Goal: Transaction & Acquisition: Purchase product/service

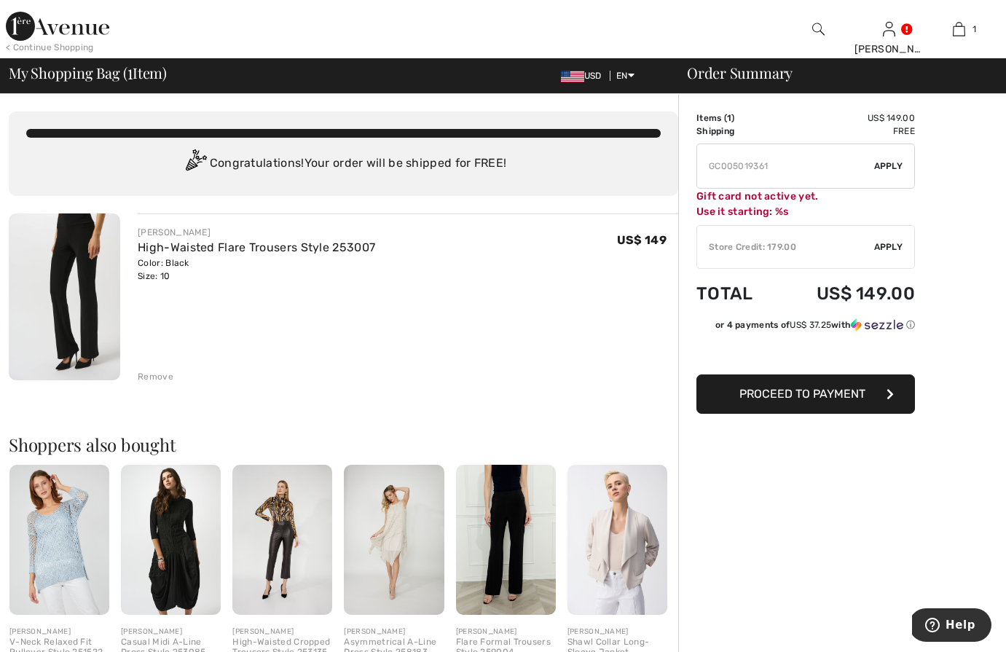
click at [781, 211] on div "Gift card not active yet. Use it starting: %s" at bounding box center [806, 204] width 219 height 31
click at [890, 244] on span "Apply" at bounding box center [888, 246] width 29 height 13
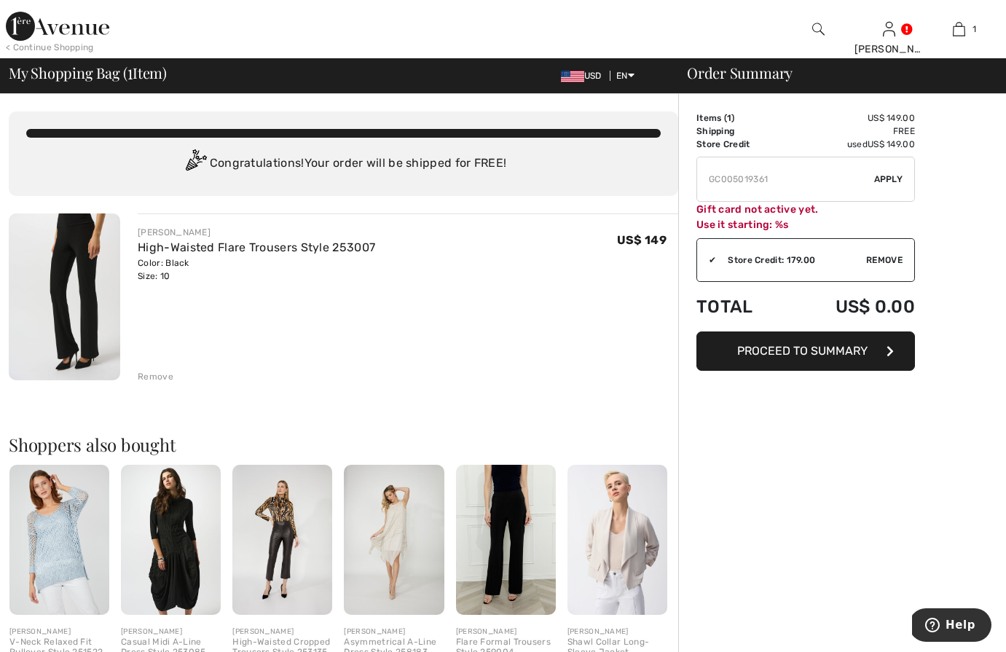
click at [766, 347] on span "Proceed to Summary" at bounding box center [802, 351] width 130 height 14
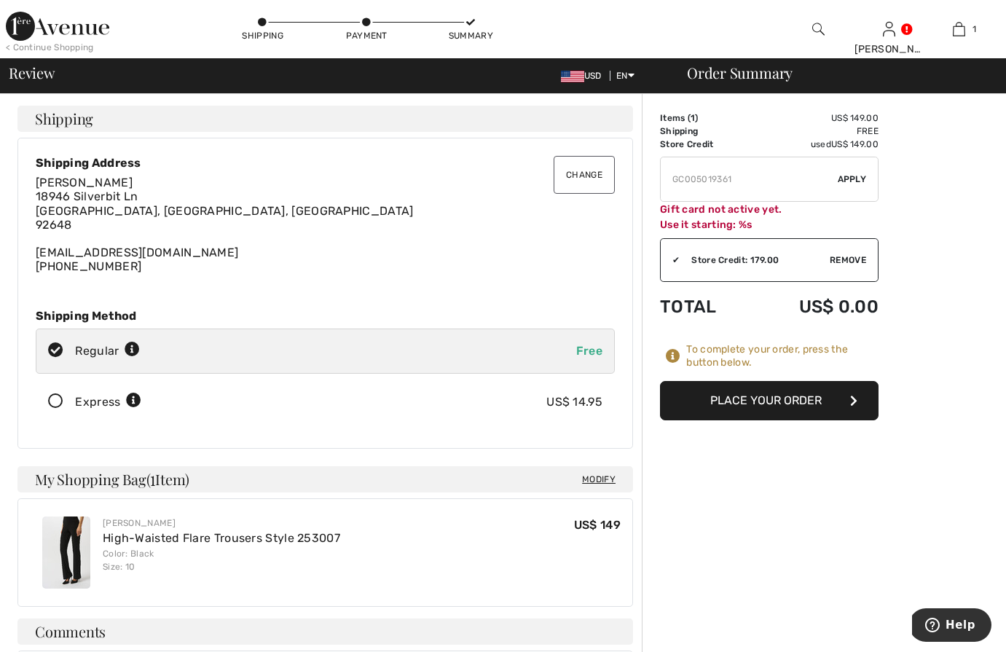
click at [765, 398] on button "Place Your Order" at bounding box center [769, 400] width 219 height 39
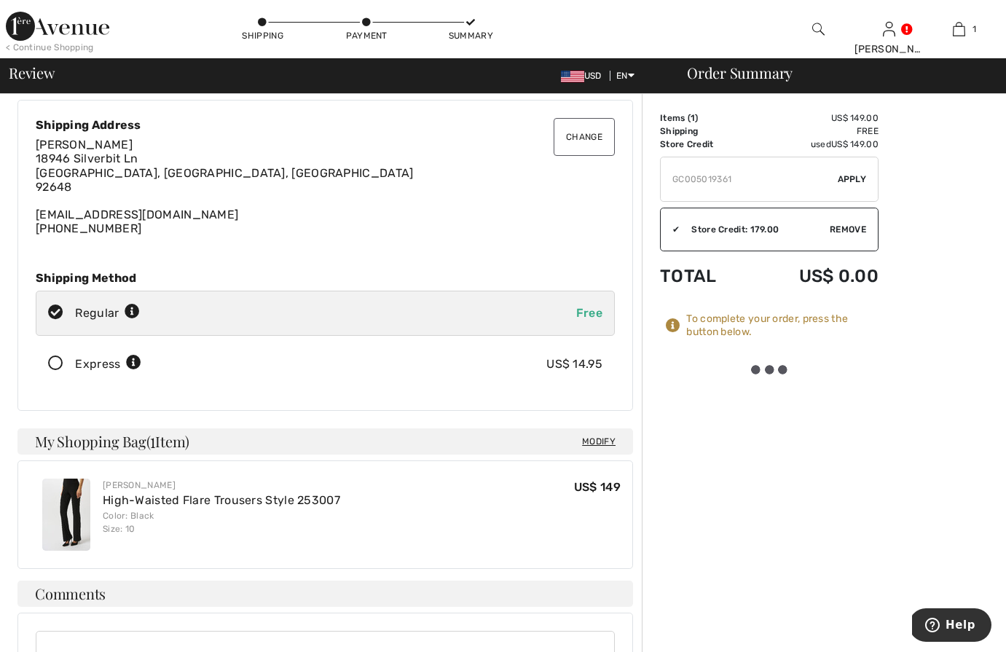
scroll to position [52, 0]
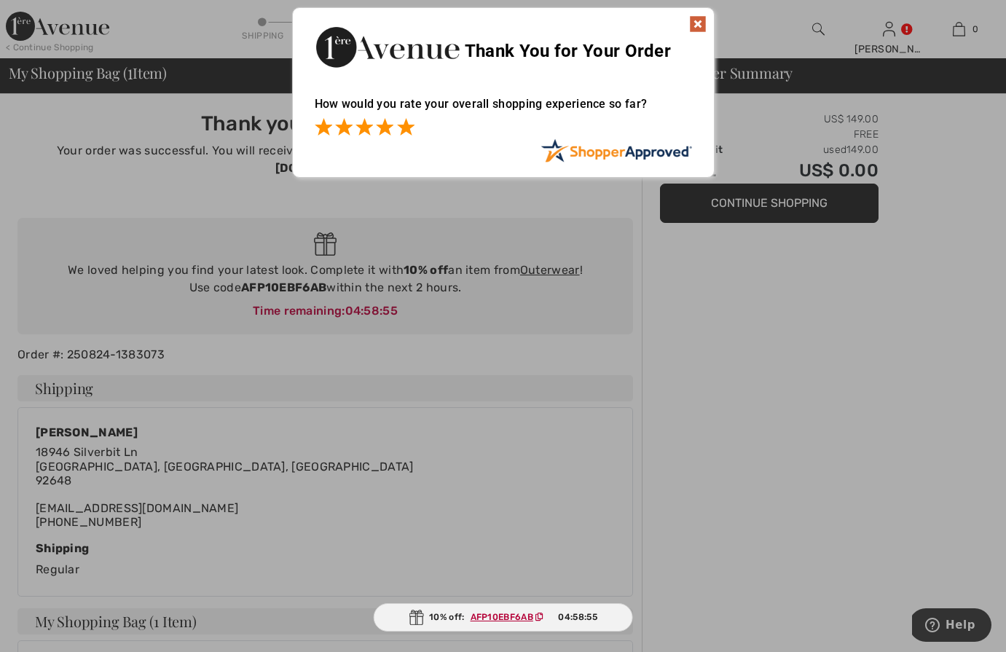
click at [397, 130] on span at bounding box center [405, 126] width 17 height 17
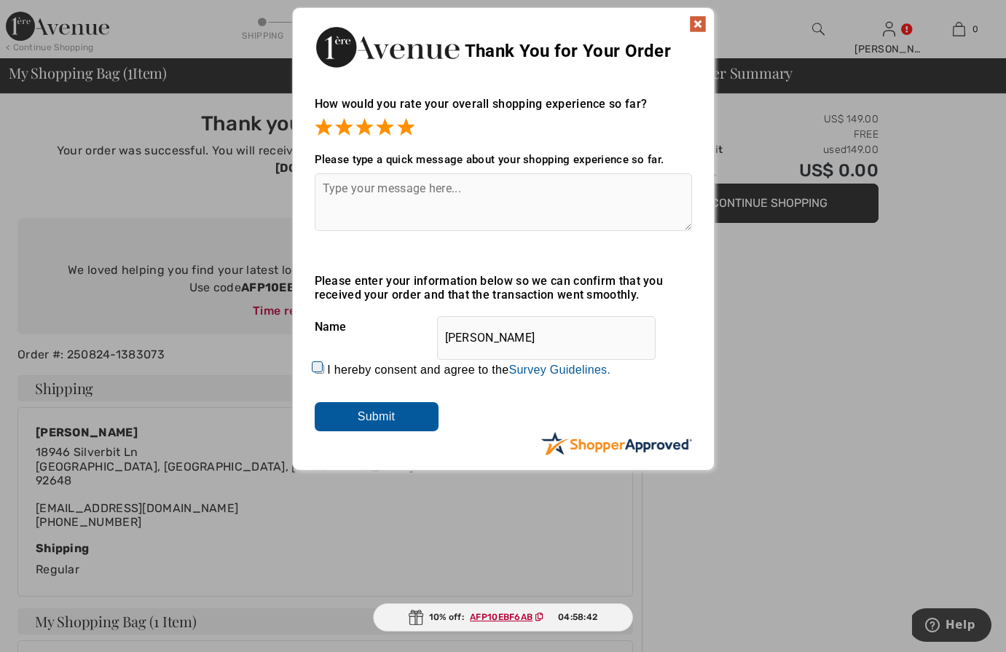
click at [327, 205] on textarea at bounding box center [503, 202] width 377 height 58
click at [343, 200] on textarea at bounding box center [503, 202] width 377 height 58
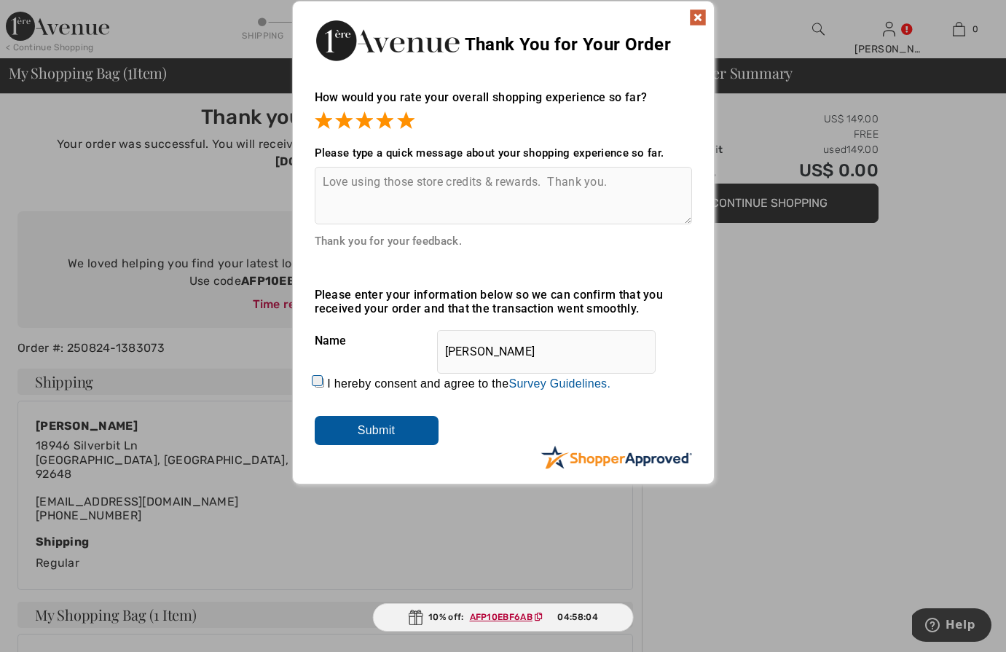
scroll to position [7, 0]
type textarea "Love using those store credits & rewards. Thank you."
click at [397, 432] on input "Submit" at bounding box center [377, 429] width 124 height 29
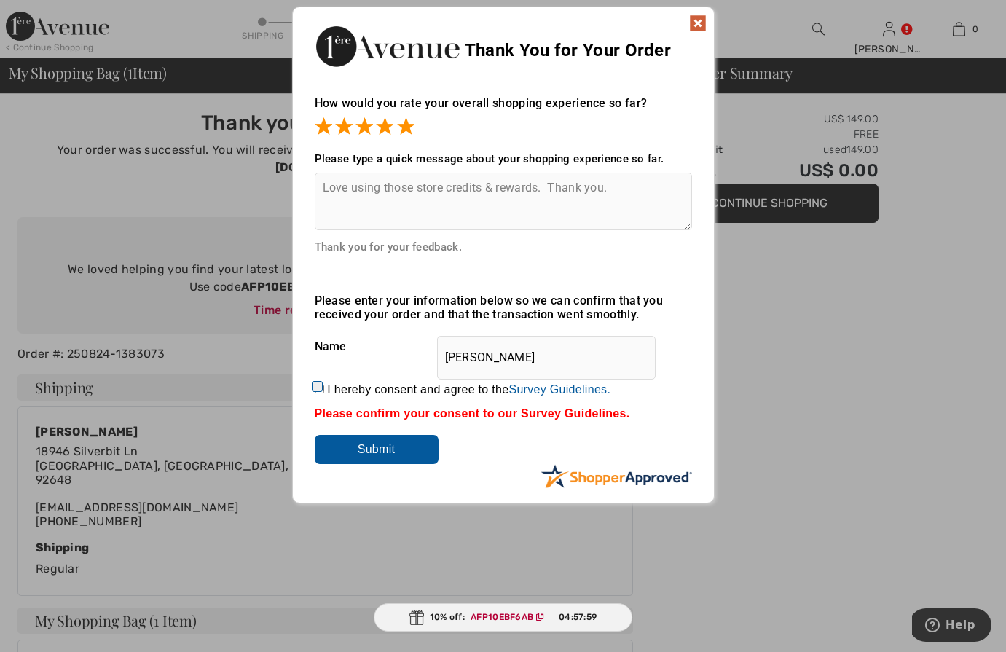
scroll to position [2, 0]
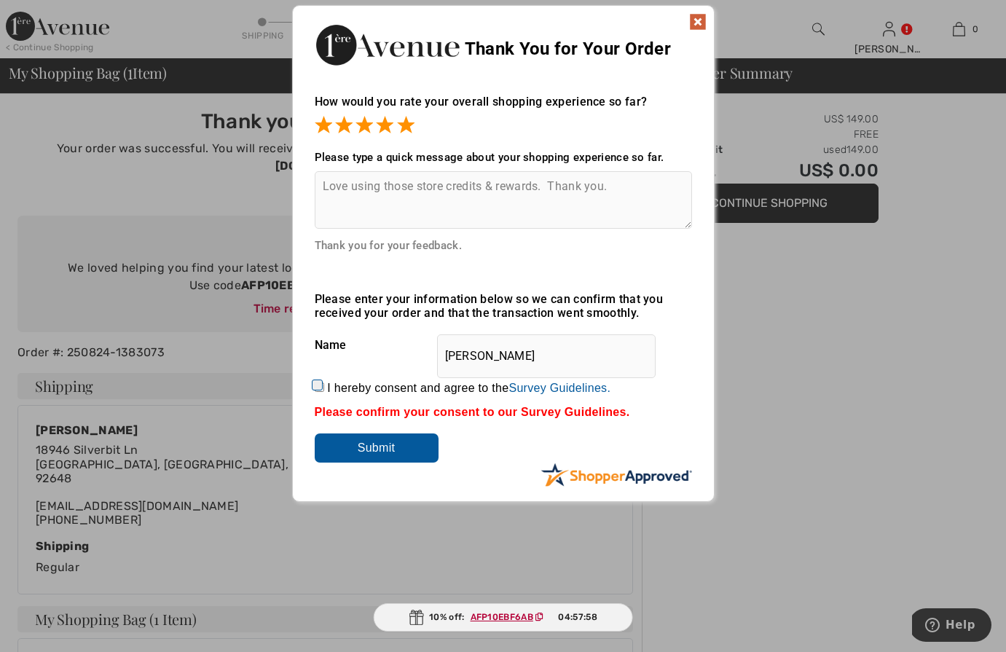
click at [316, 388] on input "I hereby consent and agree to the By submitting a review, you grant permission …" at bounding box center [319, 386] width 9 height 9
checkbox input "true"
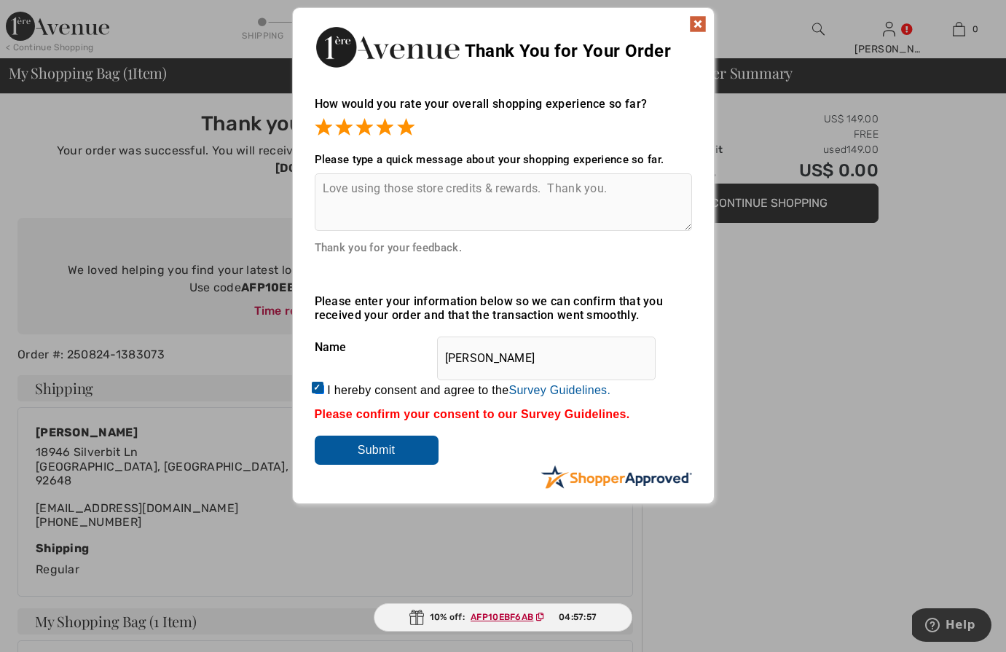
click at [383, 448] on input "Submit" at bounding box center [377, 450] width 124 height 29
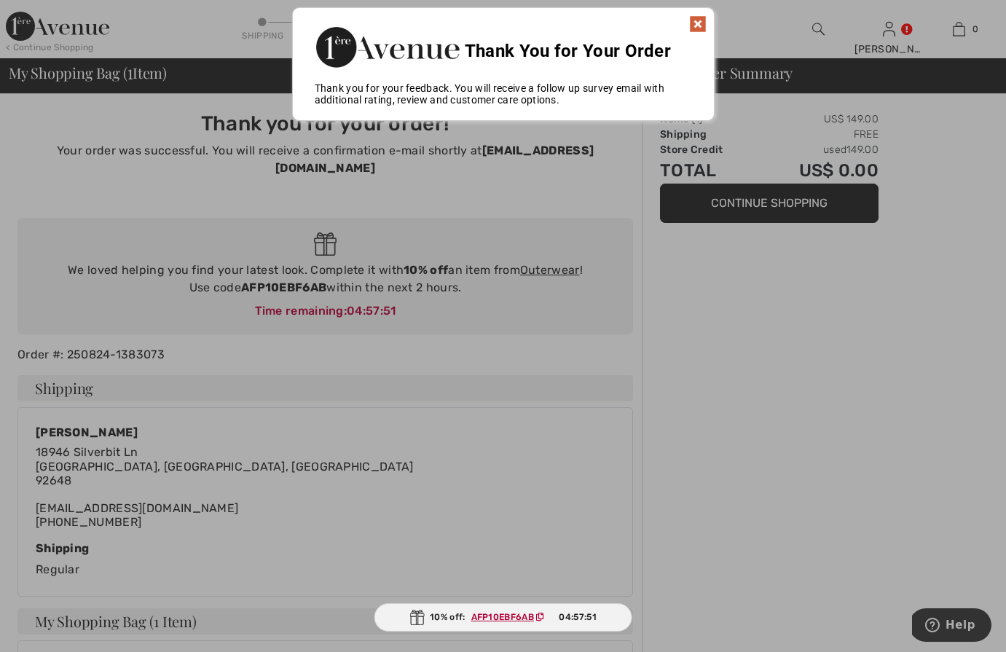
click at [691, 23] on img at bounding box center [697, 23] width 17 height 17
